Goal: Task Accomplishment & Management: Use online tool/utility

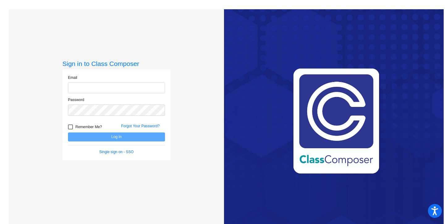
type input "[EMAIL_ADDRESS][DOMAIN_NAME]"
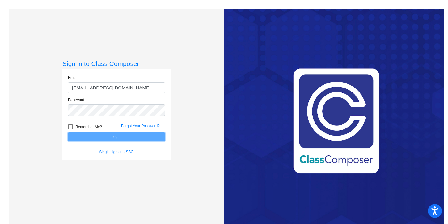
click at [119, 140] on button "Log In" at bounding box center [116, 137] width 97 height 9
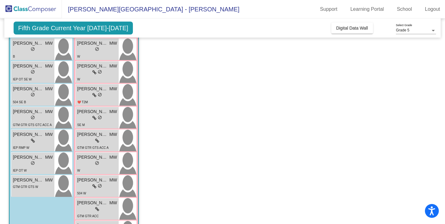
scroll to position [116, 0]
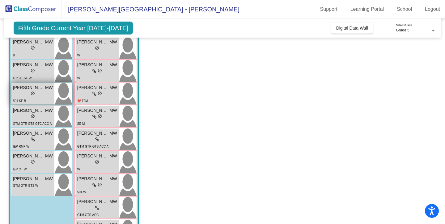
click at [25, 97] on div "lock do_not_disturb_alt" at bounding box center [33, 94] width 40 height 6
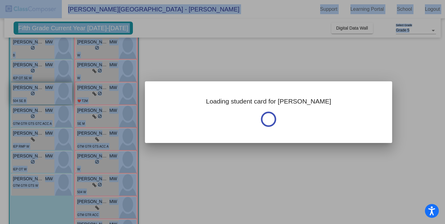
click at [25, 97] on div at bounding box center [222, 112] width 445 height 224
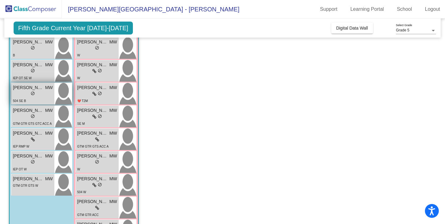
click at [25, 97] on div "lock do_not_disturb_alt" at bounding box center [33, 94] width 40 height 6
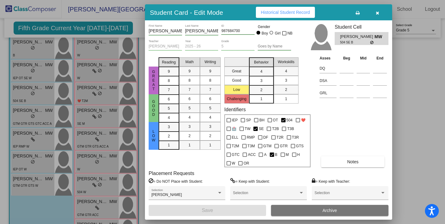
scroll to position [0, 0]
click at [378, 11] on icon "button" at bounding box center [376, 13] width 3 height 4
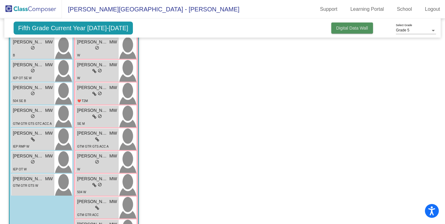
click at [354, 31] on button "Digital Data Wall" at bounding box center [352, 28] width 42 height 11
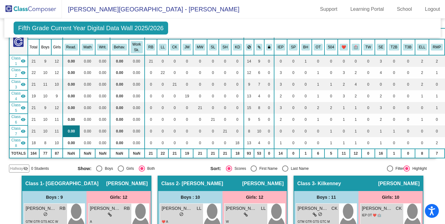
scroll to position [44, 0]
